Goal: Register for event/course

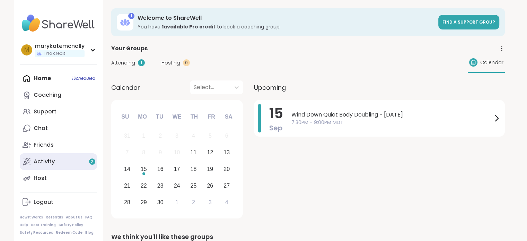
click at [50, 164] on div "Activity 2" at bounding box center [44, 162] width 21 height 8
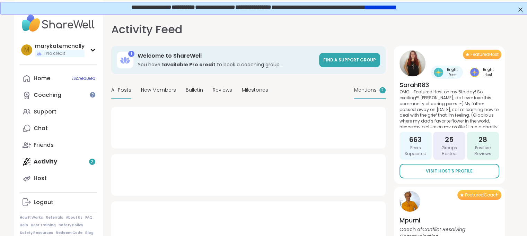
click at [367, 86] on span "Mentions" at bounding box center [365, 89] width 23 height 7
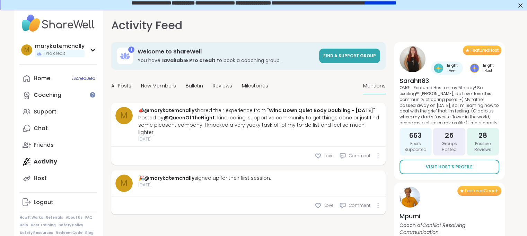
scroll to position [3, 0]
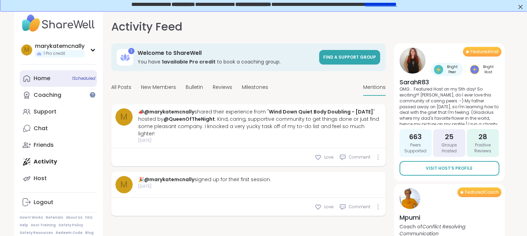
click at [49, 80] on div "Home 1 Scheduled" at bounding box center [42, 79] width 17 height 8
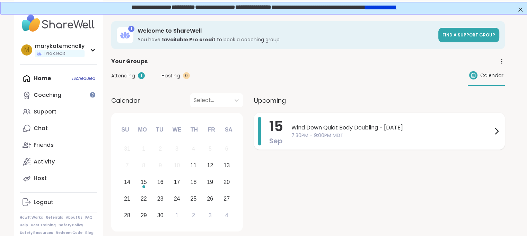
click at [361, 136] on span "7:30PM - 9:00PM MDT" at bounding box center [391, 135] width 201 height 7
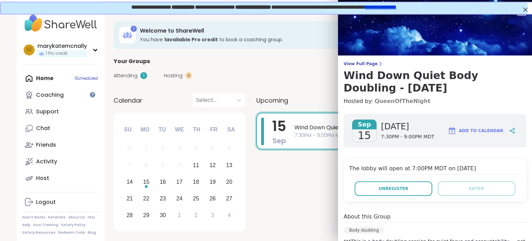
click at [388, 99] on link "QueenOfTheNight" at bounding box center [403, 101] width 56 height 8
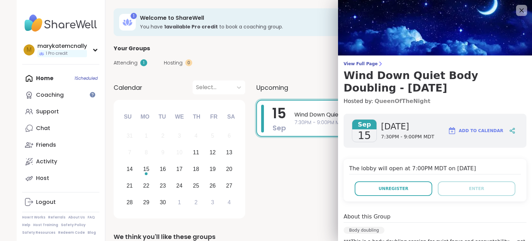
click at [390, 102] on link "QueenOfTheNight" at bounding box center [403, 101] width 56 height 8
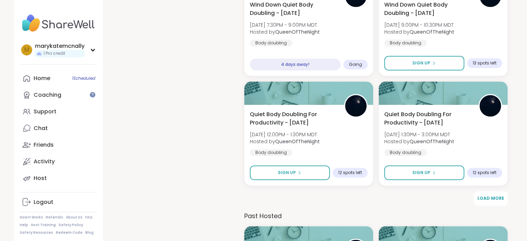
scroll to position [840, 0]
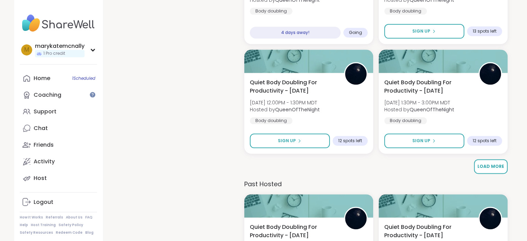
click at [492, 163] on button "Load More" at bounding box center [491, 166] width 34 height 15
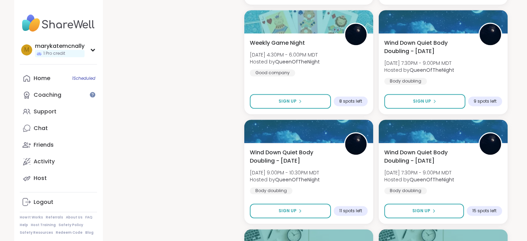
scroll to position [988, 0]
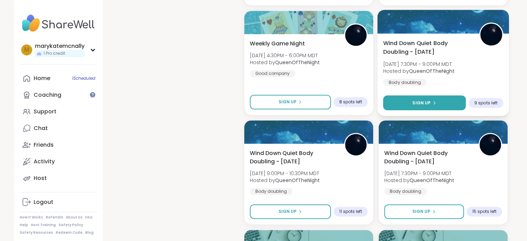
click at [425, 99] on span "Sign Up" at bounding box center [421, 102] width 18 height 6
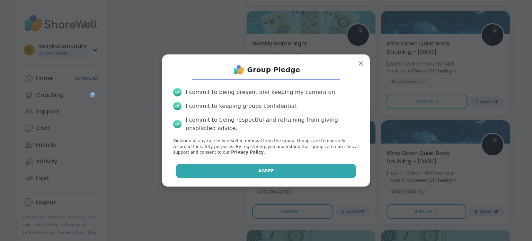
click at [251, 173] on button "Agree" at bounding box center [266, 171] width 181 height 15
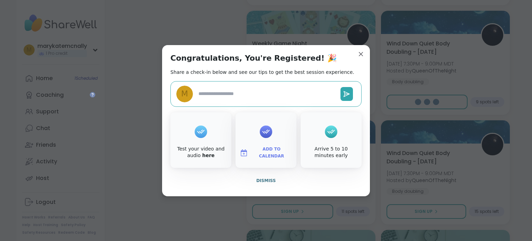
type textarea "*"
click at [273, 133] on div "Add to Calendar" at bounding box center [266, 139] width 61 height 55
click at [263, 157] on button "Add to Calendar" at bounding box center [266, 153] width 58 height 15
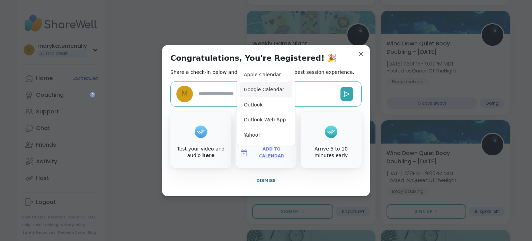
click at [264, 89] on button "Google Calendar" at bounding box center [266, 89] width 53 height 15
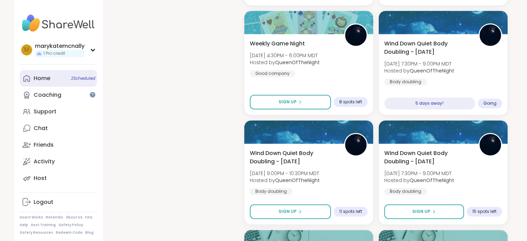
click at [62, 75] on link "Home 2 Scheduled" at bounding box center [58, 78] width 77 height 17
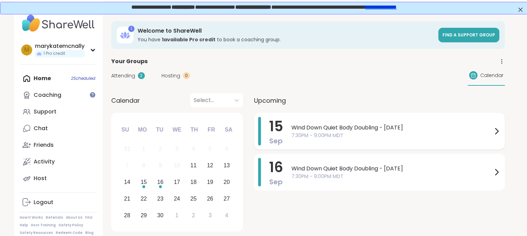
click at [406, 136] on span "7:30PM - 9:00PM MDT" at bounding box center [391, 135] width 201 height 7
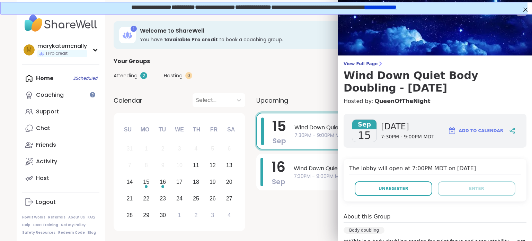
click at [464, 125] on button "Add to Calendar" at bounding box center [476, 130] width 62 height 17
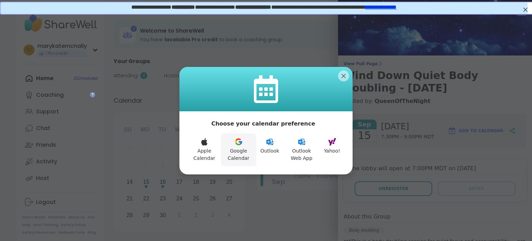
click at [245, 152] on button "Google Calendar" at bounding box center [238, 149] width 35 height 33
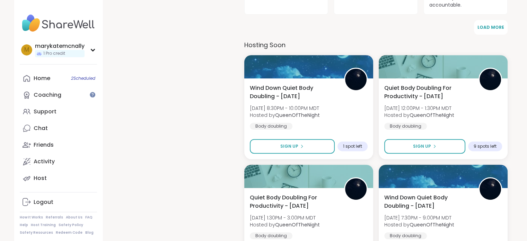
scroll to position [287, 0]
